Goal: Find specific page/section: Find specific page/section

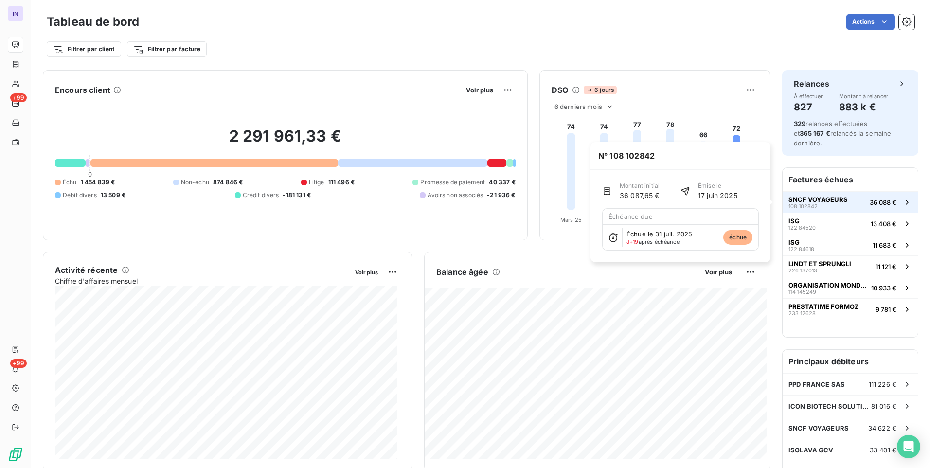
click at [808, 207] on span "108 102842" at bounding box center [803, 206] width 29 height 6
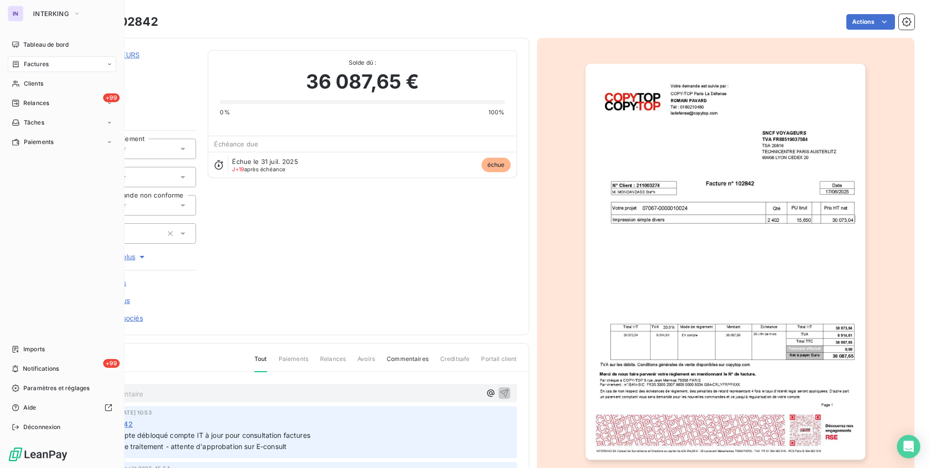
drag, startPoint x: 49, startPoint y: 48, endPoint x: 117, endPoint y: 58, distance: 68.9
click at [49, 48] on span "Tableau de bord" at bounding box center [45, 44] width 45 height 9
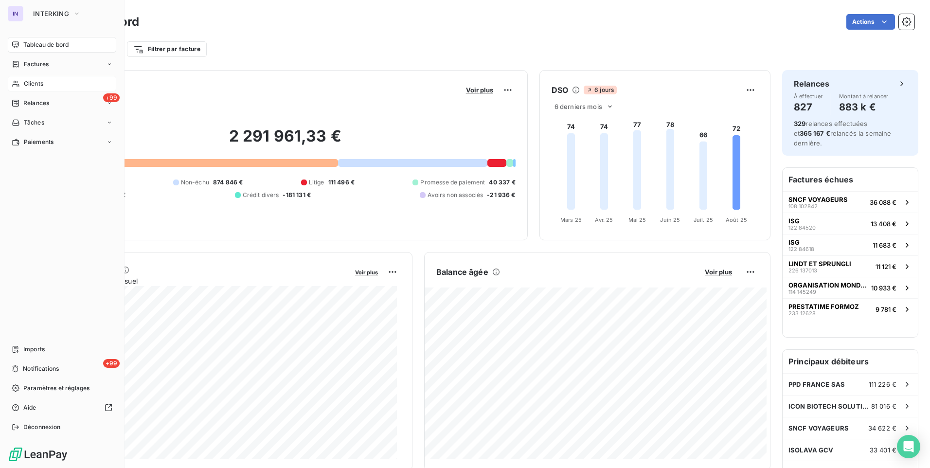
click at [38, 83] on span "Clients" at bounding box center [33, 83] width 19 height 9
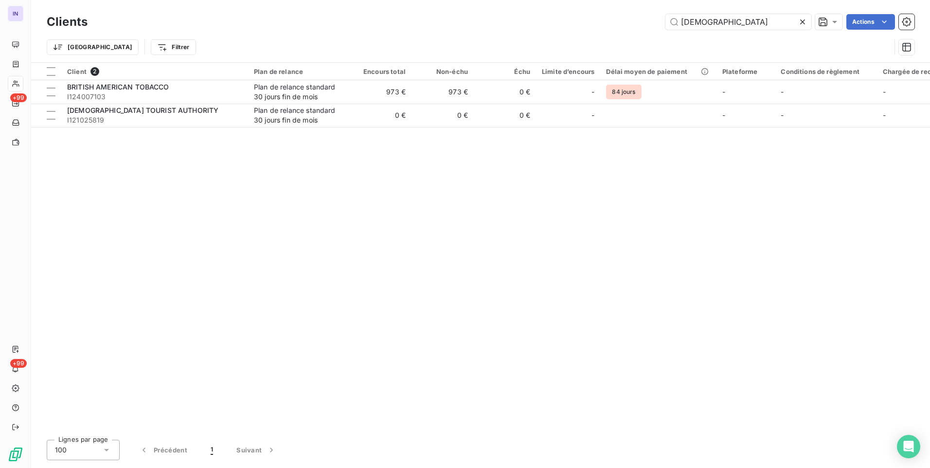
drag, startPoint x: 721, startPoint y: 25, endPoint x: 610, endPoint y: 14, distance: 111.5
click at [610, 14] on div "Clients BRITI Actions" at bounding box center [481, 22] width 868 height 20
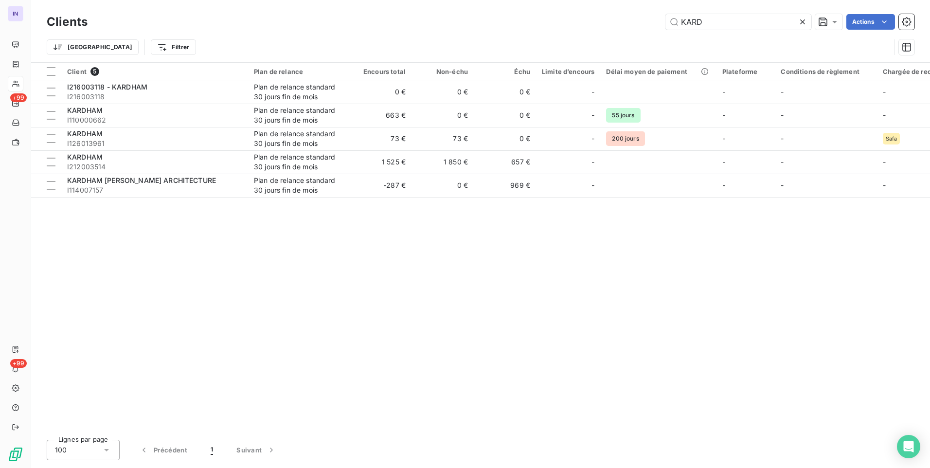
type input "KARD"
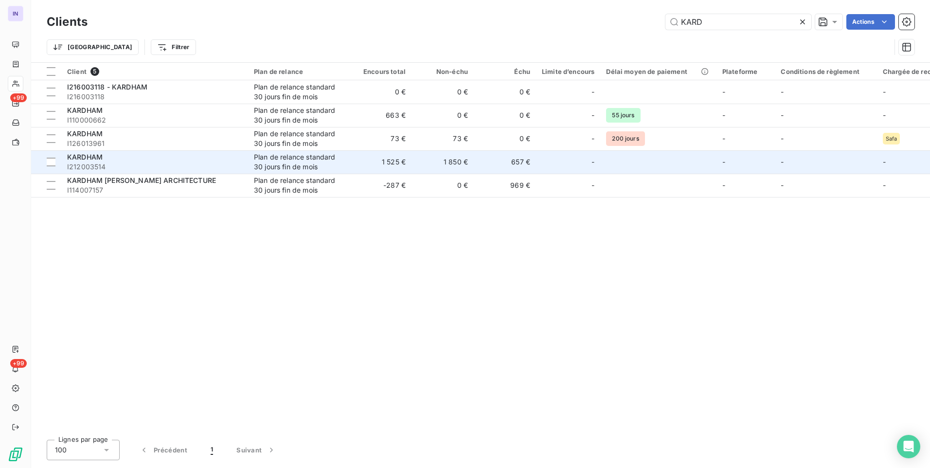
click at [127, 162] on span "I212003514" at bounding box center [154, 167] width 175 height 10
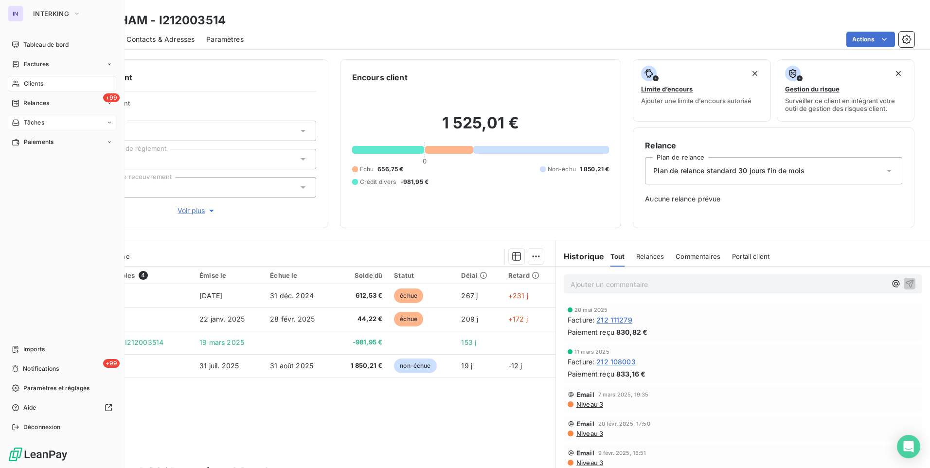
drag, startPoint x: 34, startPoint y: 85, endPoint x: 75, endPoint y: 122, distance: 55.8
click at [34, 85] on span "Clients" at bounding box center [33, 83] width 19 height 9
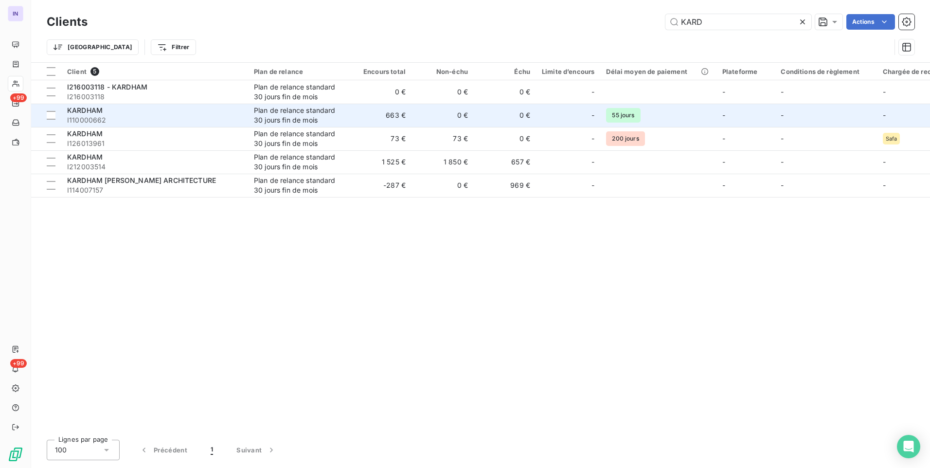
click at [150, 119] on span "I110000662" at bounding box center [154, 120] width 175 height 10
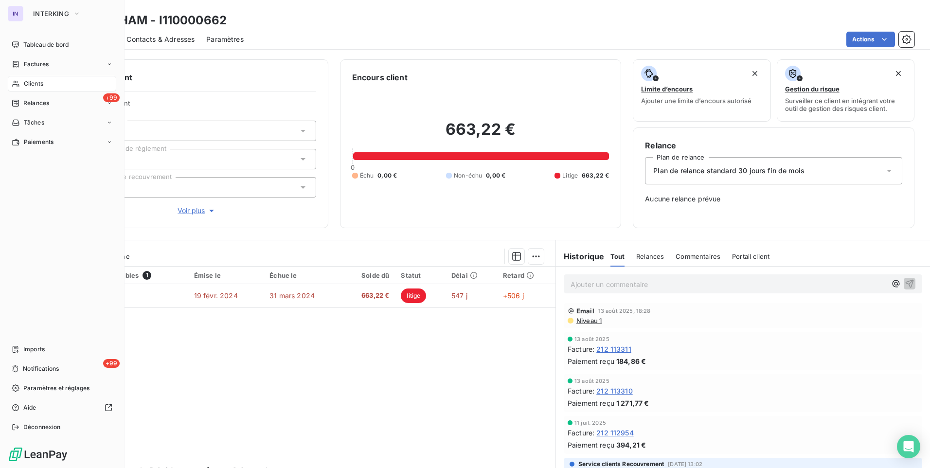
click at [26, 80] on span "Clients" at bounding box center [33, 83] width 19 height 9
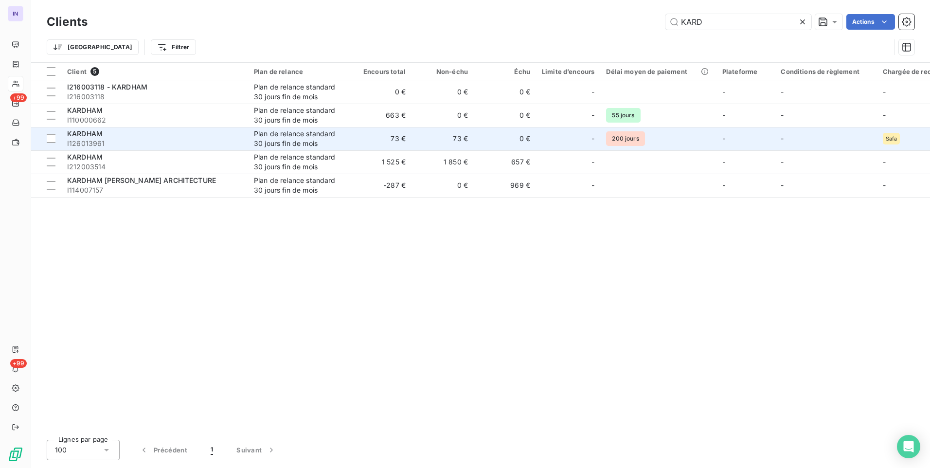
click at [266, 141] on div "Plan de relance standard 30 jours fin de mois" at bounding box center [299, 138] width 90 height 19
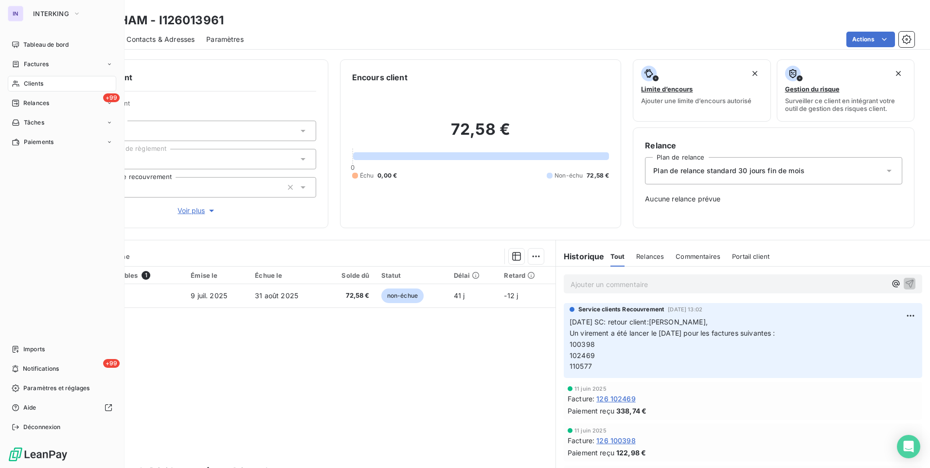
click at [36, 84] on span "Clients" at bounding box center [33, 83] width 19 height 9
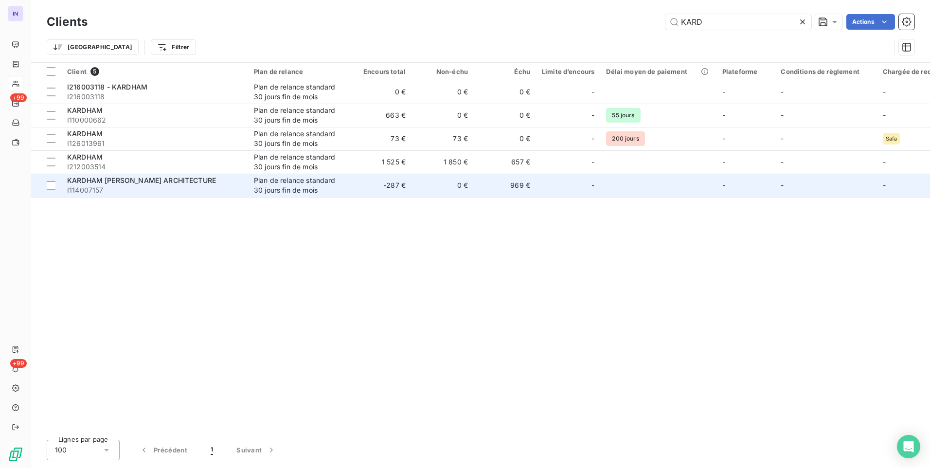
click at [207, 186] on span "I114007157" at bounding box center [154, 190] width 175 height 10
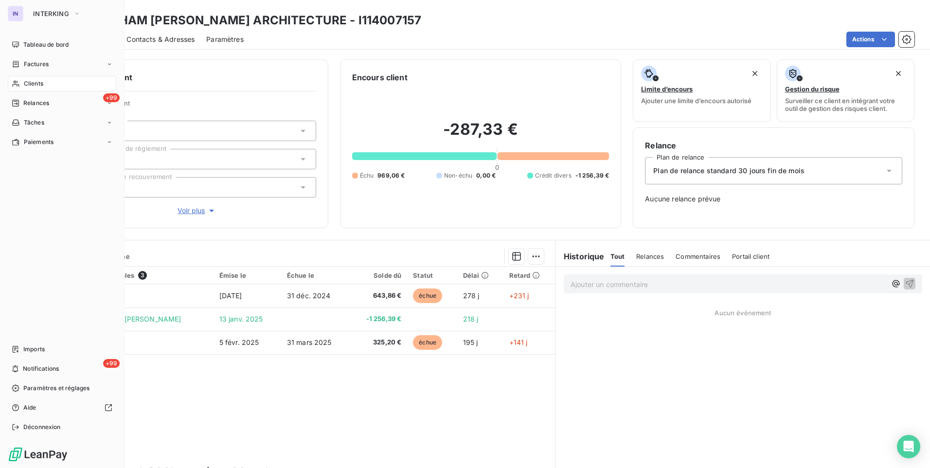
click at [43, 89] on div "Clients" at bounding box center [62, 84] width 108 height 16
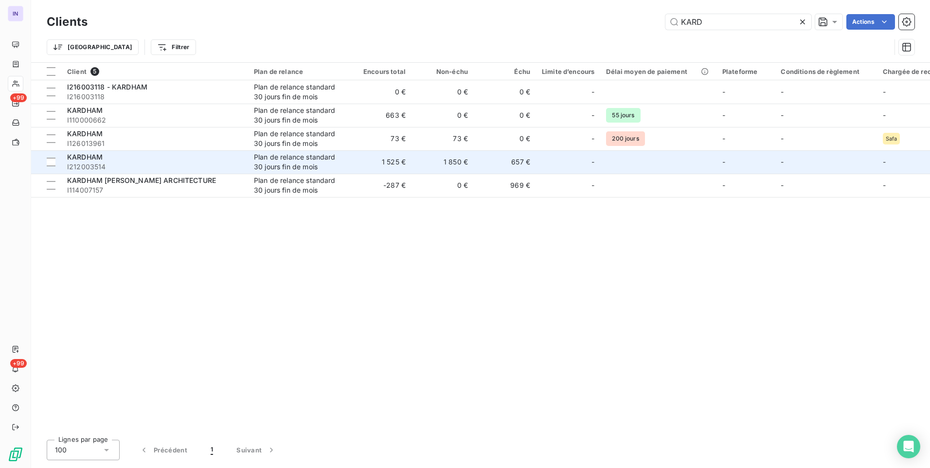
click at [127, 165] on span "I212003514" at bounding box center [154, 167] width 175 height 10
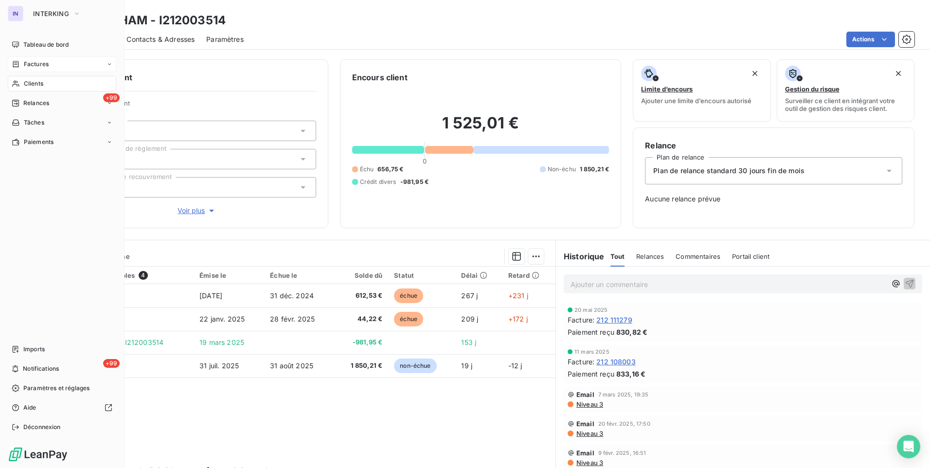
click at [36, 64] on span "Factures" at bounding box center [36, 64] width 25 height 9
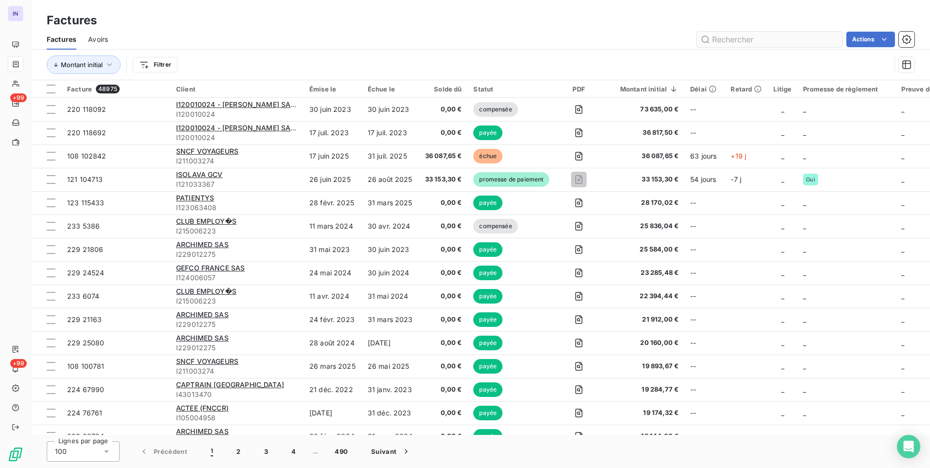
click at [763, 36] on input "text" at bounding box center [770, 40] width 146 height 16
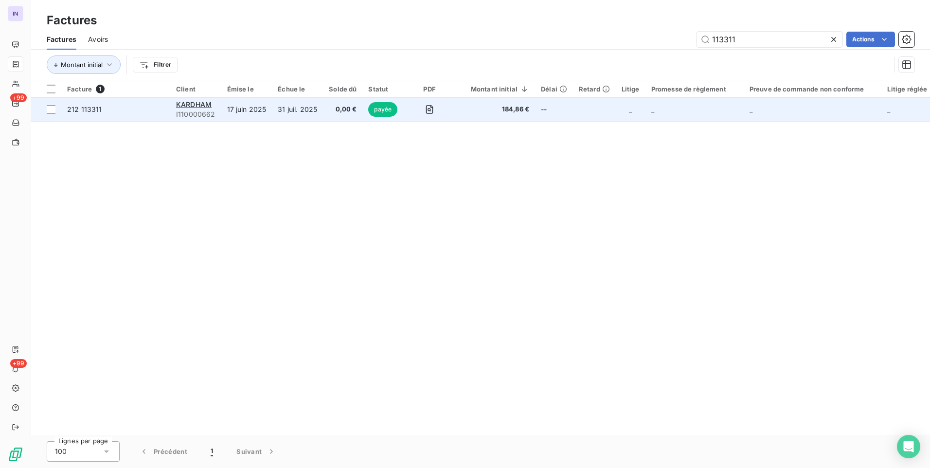
type input "113311"
click at [202, 99] on td "KARDHAM I110000662" at bounding box center [195, 109] width 51 height 23
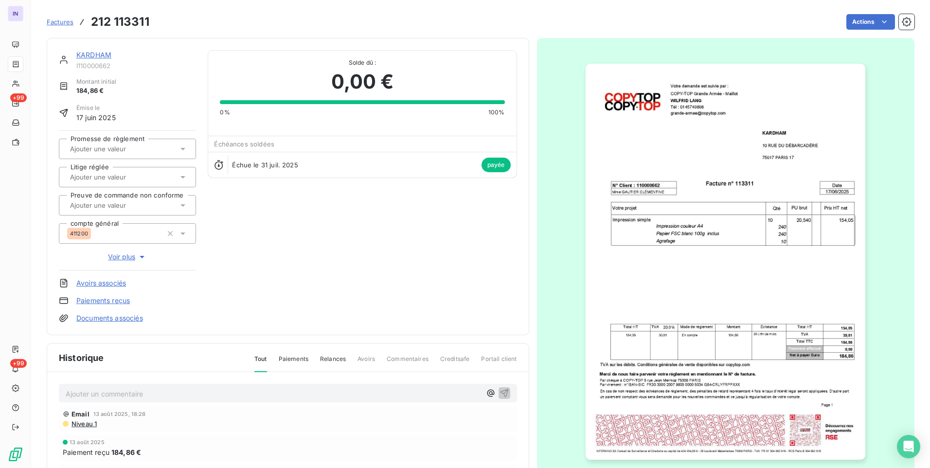
click at [93, 58] on link "KARDHAM" at bounding box center [93, 55] width 35 height 8
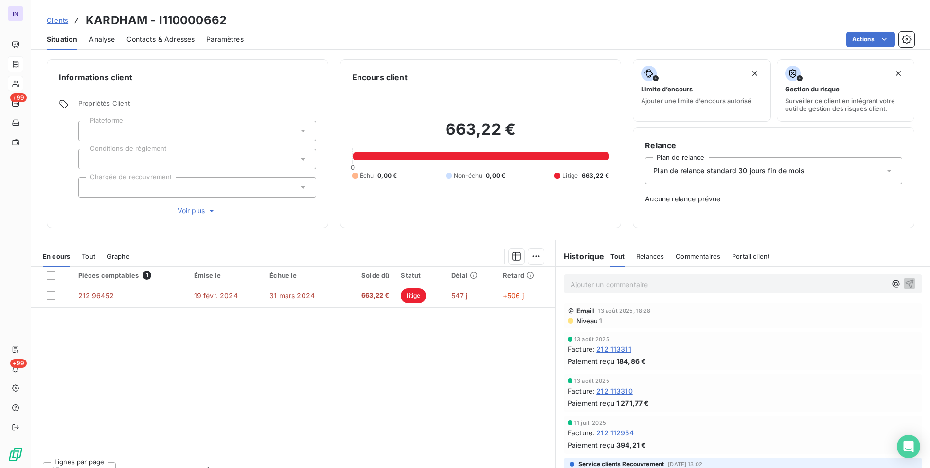
click at [241, 16] on div "Clients KARDHAM - I110000662" at bounding box center [480, 21] width 899 height 18
drag, startPoint x: 244, startPoint y: 19, endPoint x: 87, endPoint y: 13, distance: 157.3
click at [87, 13] on div "Clients KARDHAM - I110000662" at bounding box center [480, 21] width 899 height 18
copy h3 "KARDHAM - I110000662"
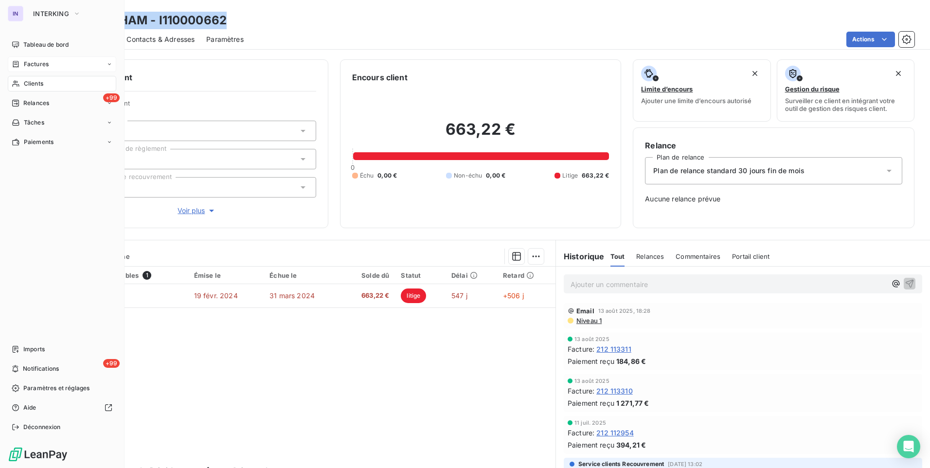
click at [41, 82] on span "Clients" at bounding box center [33, 83] width 19 height 9
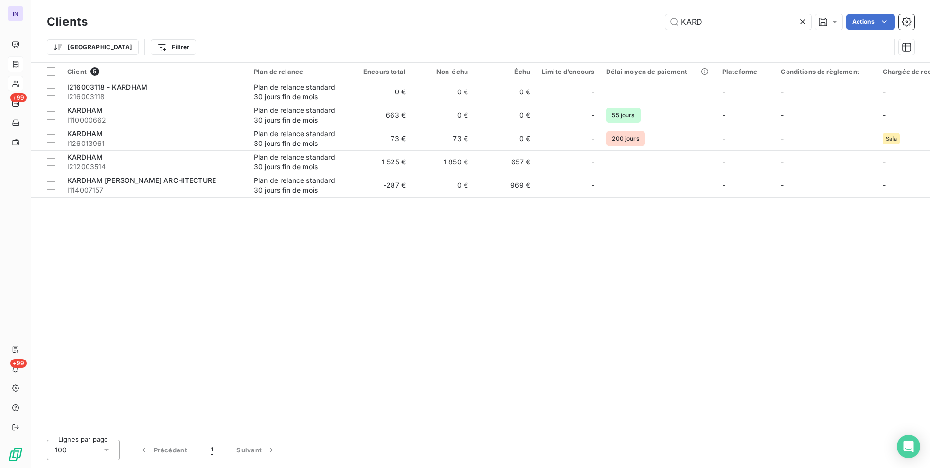
drag, startPoint x: 686, startPoint y: 19, endPoint x: 592, endPoint y: 35, distance: 95.6
click at [614, 21] on div "KARD Actions" at bounding box center [506, 22] width 815 height 16
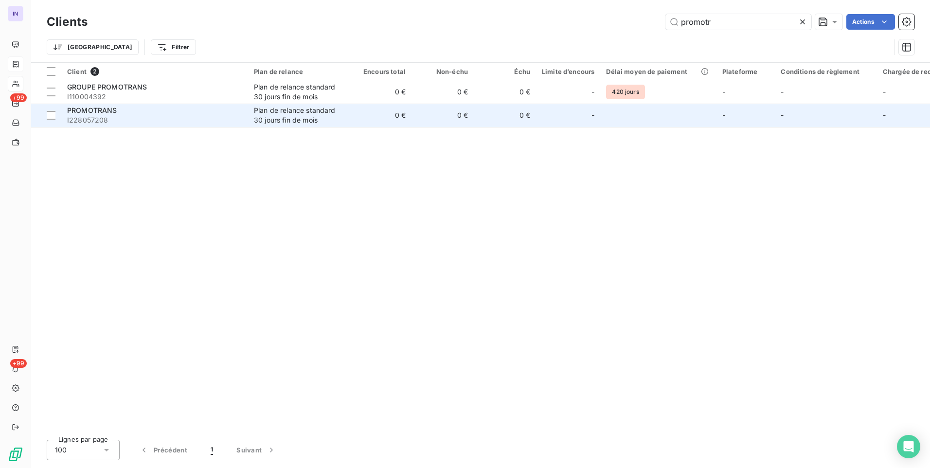
type input "promotr"
click at [163, 108] on div "PROMOTRANS" at bounding box center [154, 111] width 175 height 10
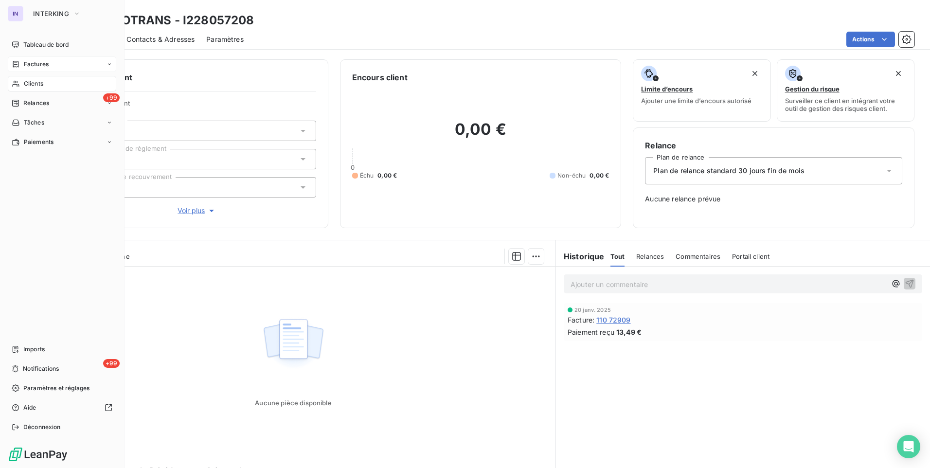
click at [32, 85] on span "Clients" at bounding box center [33, 83] width 19 height 9
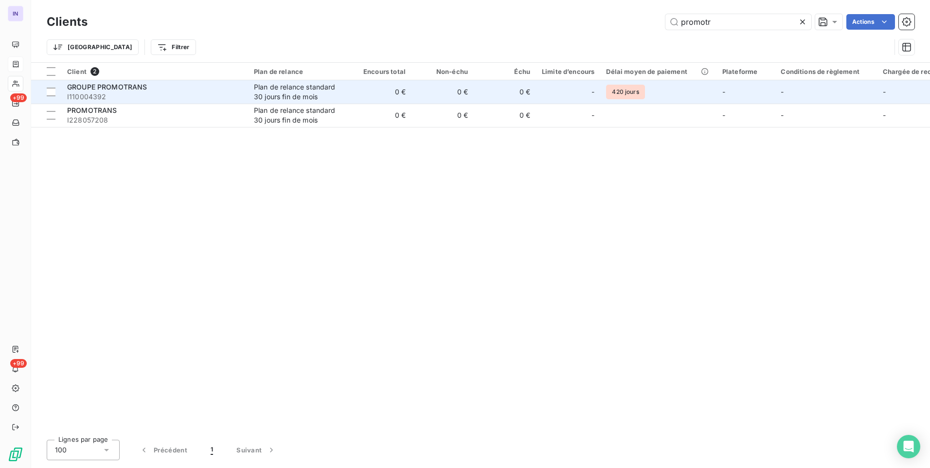
click at [202, 95] on span "I110004392" at bounding box center [154, 97] width 175 height 10
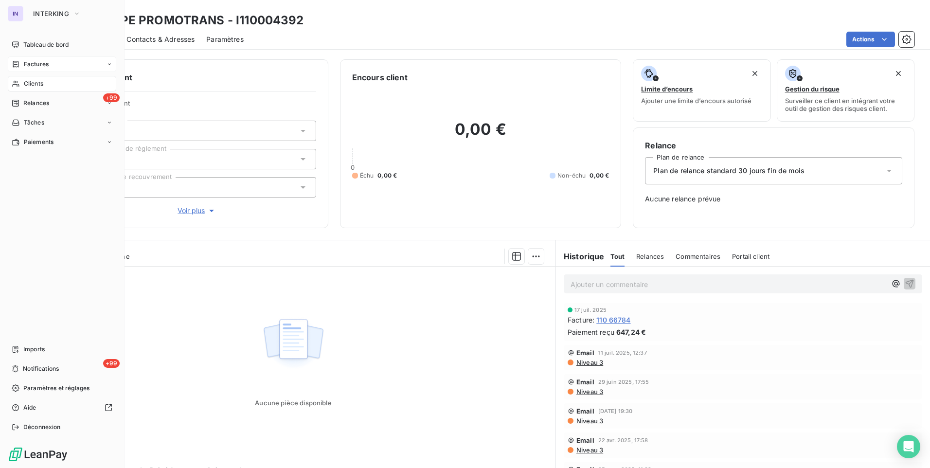
drag, startPoint x: 33, startPoint y: 65, endPoint x: 54, endPoint y: 65, distance: 21.4
click at [33, 65] on span "Factures" at bounding box center [36, 64] width 25 height 9
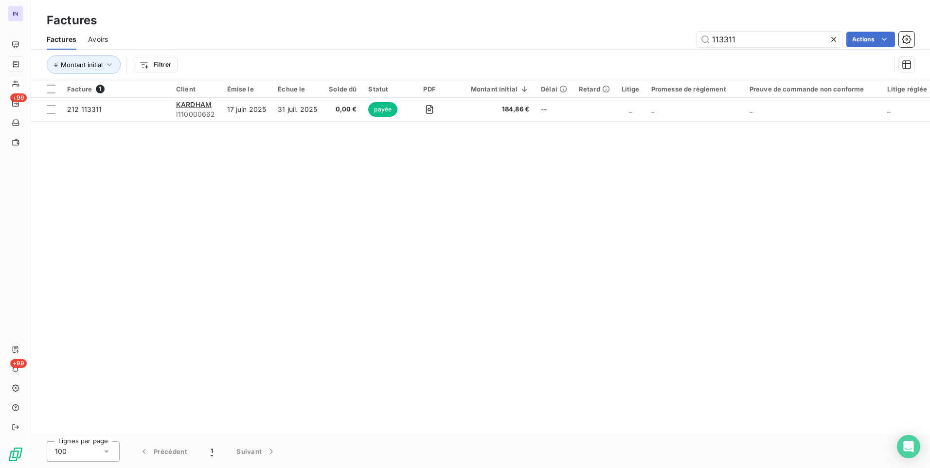
drag, startPoint x: 743, startPoint y: 37, endPoint x: 690, endPoint y: 46, distance: 54.2
click at [690, 37] on div "113311 Actions" at bounding box center [517, 40] width 795 height 16
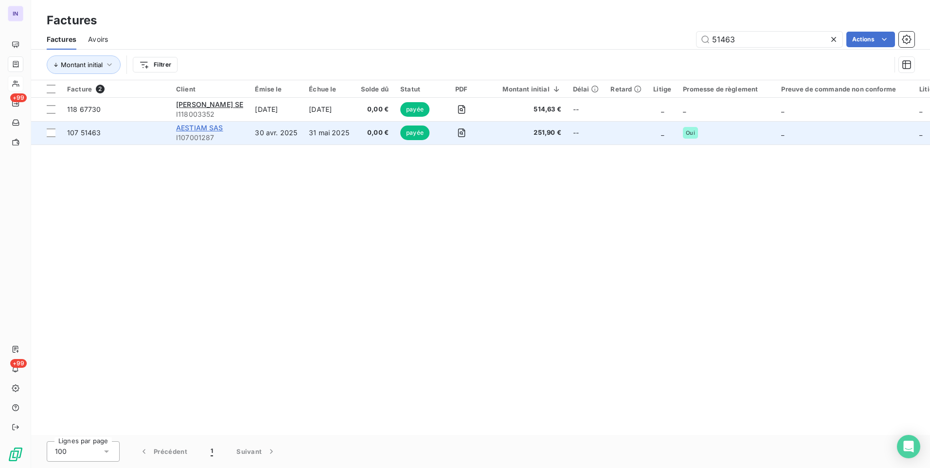
type input "51463"
click at [201, 128] on span "AESTIAM SAS" at bounding box center [199, 128] width 47 height 8
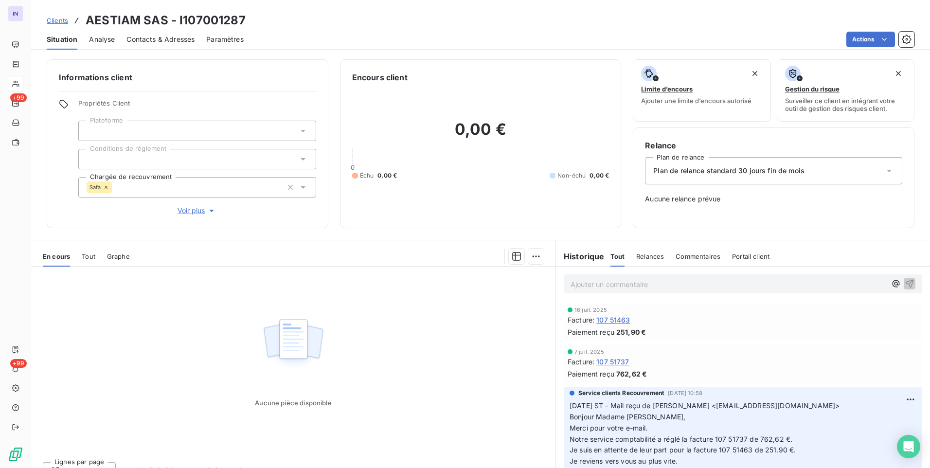
click at [107, 187] on icon at bounding box center [106, 187] width 3 height 3
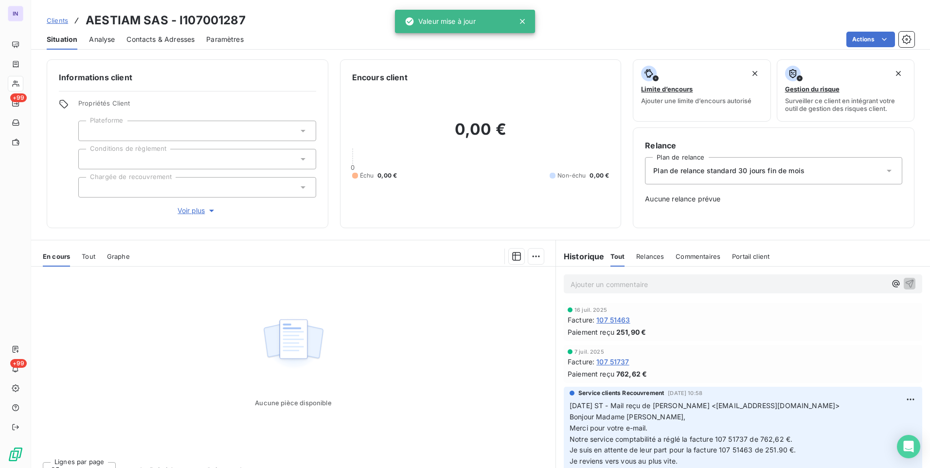
click at [421, 252] on div at bounding box center [343, 257] width 402 height 16
